Goal: Information Seeking & Learning: Find specific fact

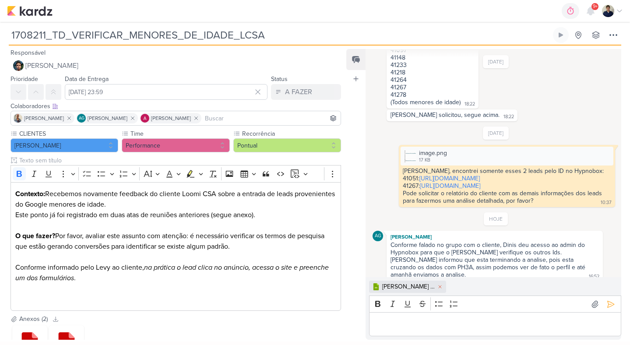
scroll to position [158, 0]
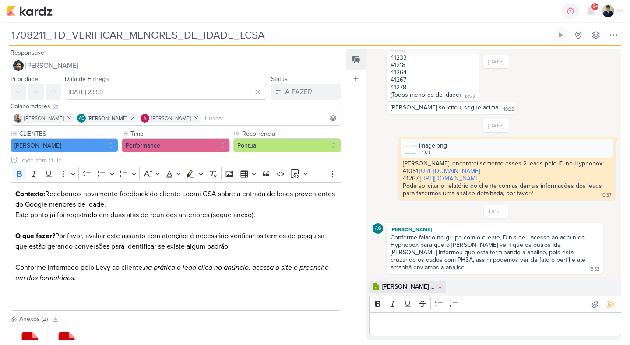
click at [392, 318] on div "Editor editing area: main" at bounding box center [495, 324] width 252 height 24
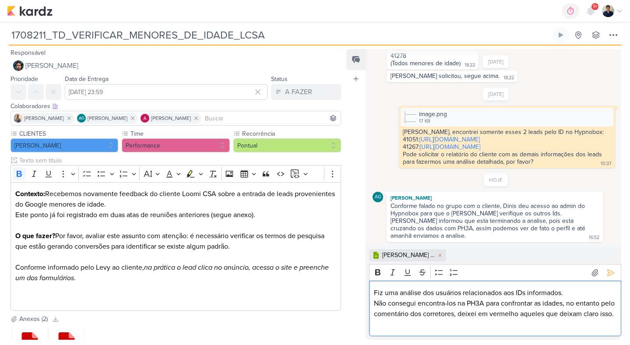
scroll to position [210, 0]
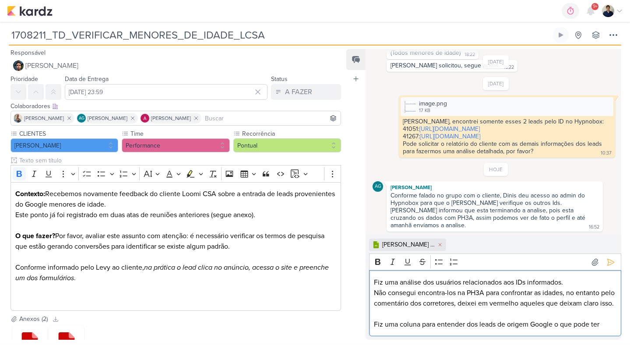
click at [395, 322] on p "Fiz uma coluna para entender dos leads de origem Google o que pode ter" at bounding box center [495, 324] width 243 height 11
click at [562, 325] on p "Fiz duas colunas para entender dos leads de origem Google o que pode ter" at bounding box center [495, 324] width 243 height 11
click at [602, 325] on p "Fiz duas colunas para entender dos leads de origem Google, o que pode ter" at bounding box center [495, 324] width 243 height 11
click at [608, 324] on p "Fiz duas colunas para entender dos leads de origem Google, o que pode ter" at bounding box center [495, 324] width 243 height 11
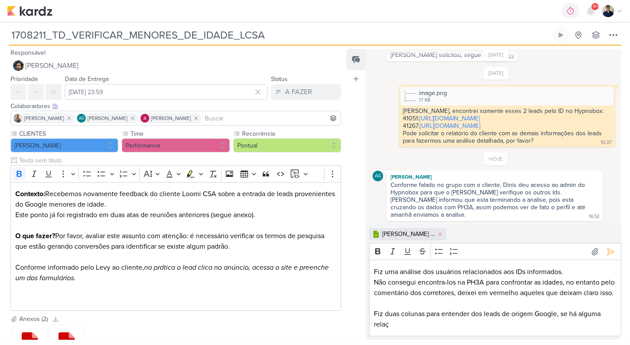
click at [436, 230] on button at bounding box center [440, 234] width 9 height 9
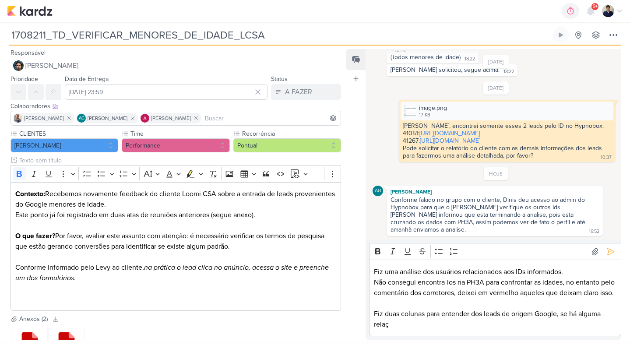
scroll to position [206, 0]
click at [405, 320] on p "Fiz duas colunas para entender dos leads de origem Google, se há alguma relaç" at bounding box center [495, 319] width 243 height 21
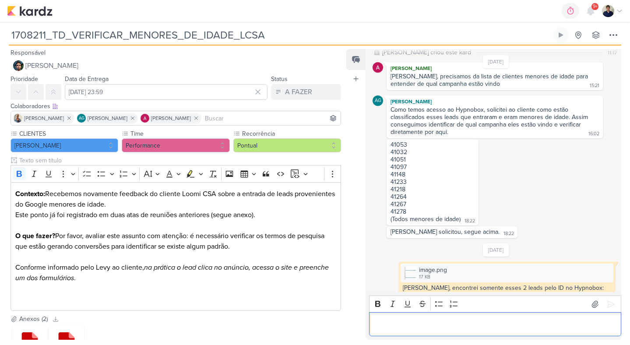
scroll to position [269, 0]
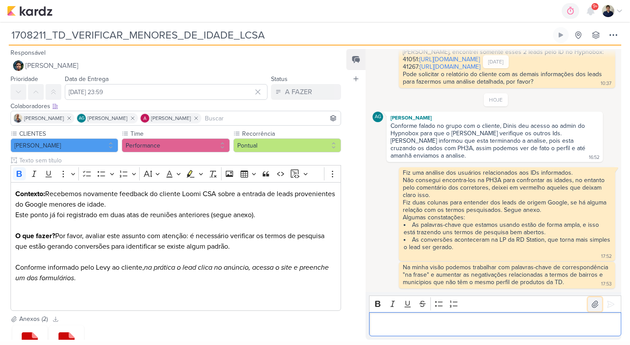
click at [591, 300] on icon at bounding box center [595, 304] width 9 height 9
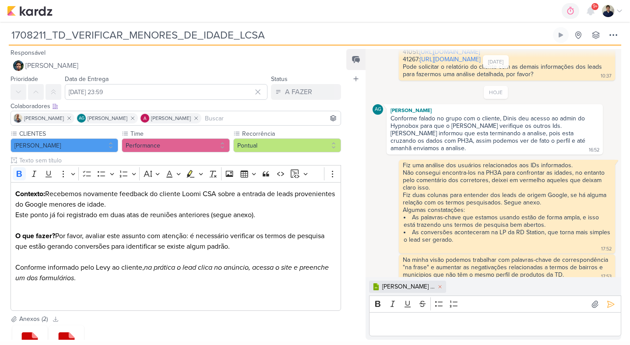
scroll to position [284, 0]
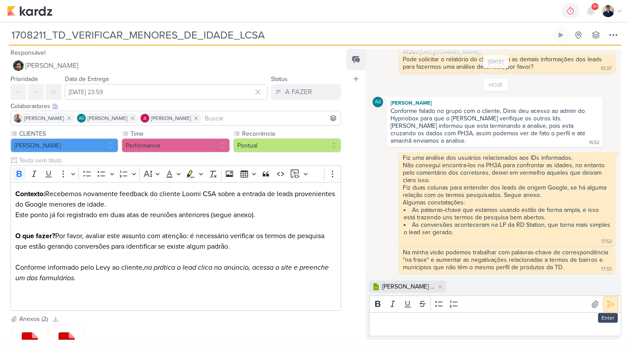
click at [608, 304] on icon at bounding box center [611, 304] width 7 height 7
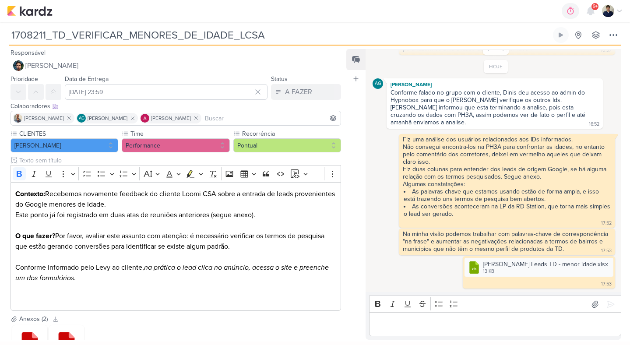
click at [411, 325] on p "Editor editing area: main" at bounding box center [495, 324] width 243 height 11
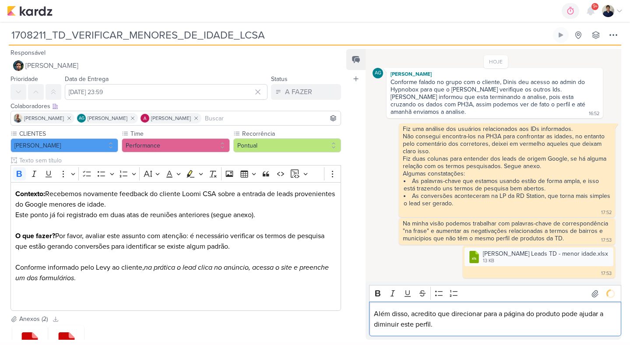
scroll to position [323, 0]
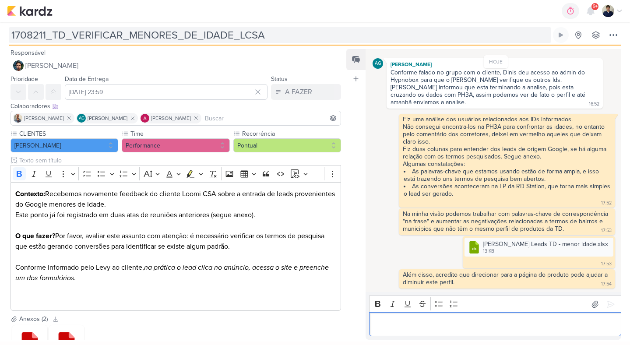
click at [178, 37] on input "1708211_TD_VERIFICAR_MENORES_DE_IDADE_LCSA" at bounding box center [280, 35] width 543 height 16
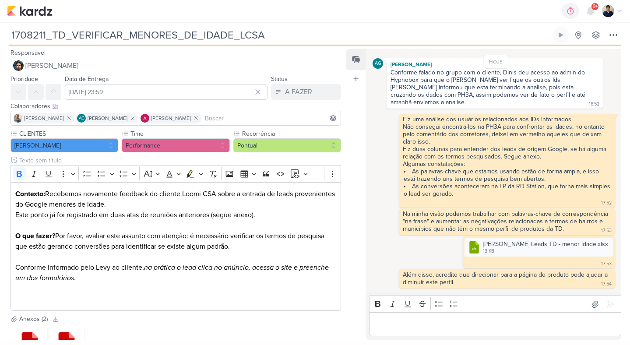
click at [178, 37] on input "1708211_TD_VERIFICAR_MENORES_DE_IDADE_LCSA" at bounding box center [280, 35] width 543 height 16
